Goal: Check status: Check status

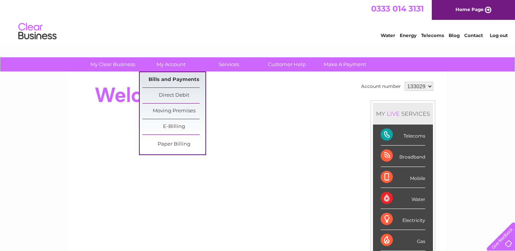
click at [167, 81] on link "Bills and Payments" at bounding box center [173, 79] width 63 height 15
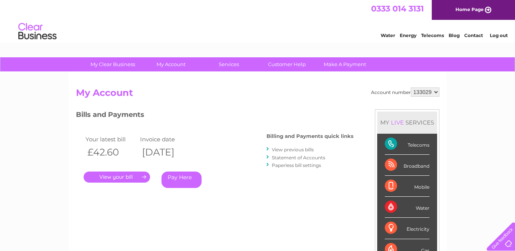
click at [124, 176] on link "." at bounding box center [117, 176] width 66 height 11
